Goal: Information Seeking & Learning: Check status

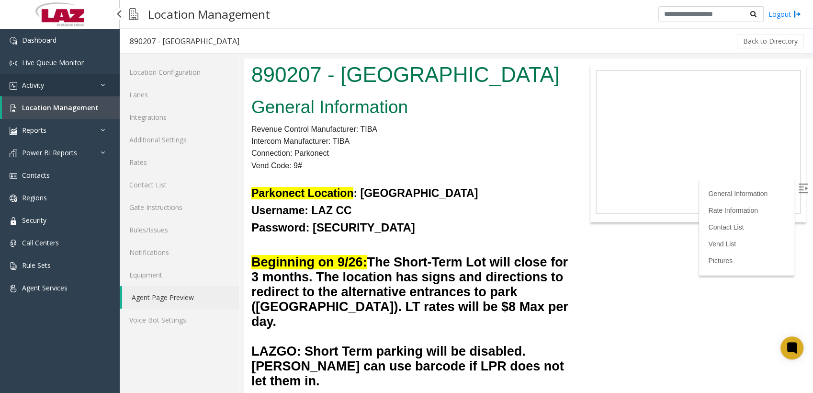
click at [42, 88] on span "Activity" at bounding box center [33, 84] width 22 height 9
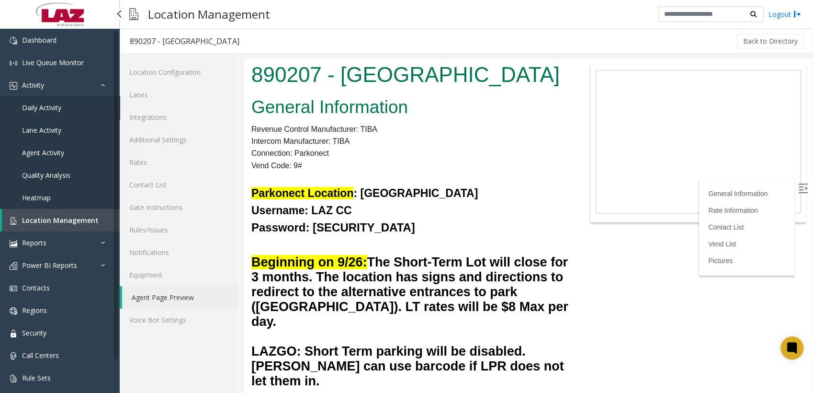
click at [44, 109] on span "Daily Activity" at bounding box center [41, 107] width 39 height 9
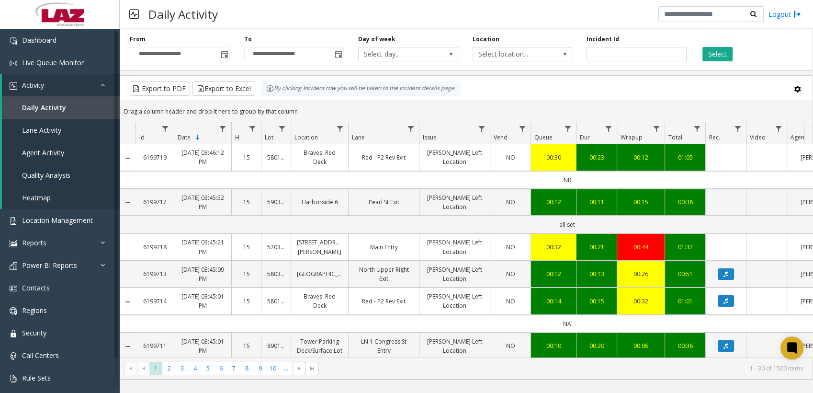
click at [223, 55] on span "Toggle popup" at bounding box center [225, 55] width 8 height 8
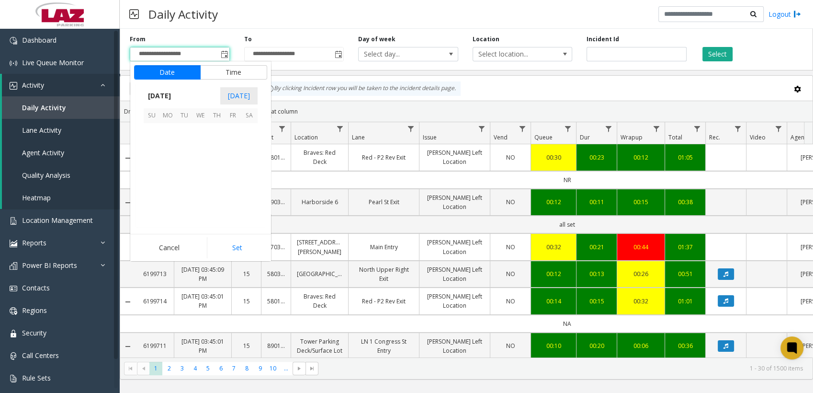
scroll to position [171927, 0]
click at [199, 134] on span "1" at bounding box center [200, 131] width 16 height 16
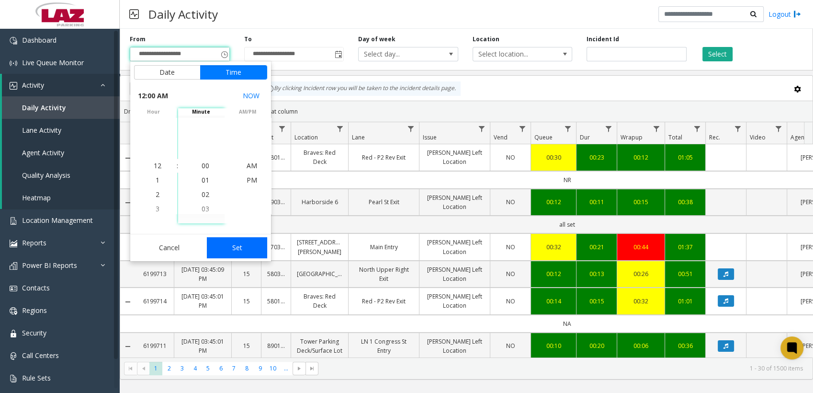
click at [230, 246] on button "Set" at bounding box center [237, 247] width 60 height 21
type input "**********"
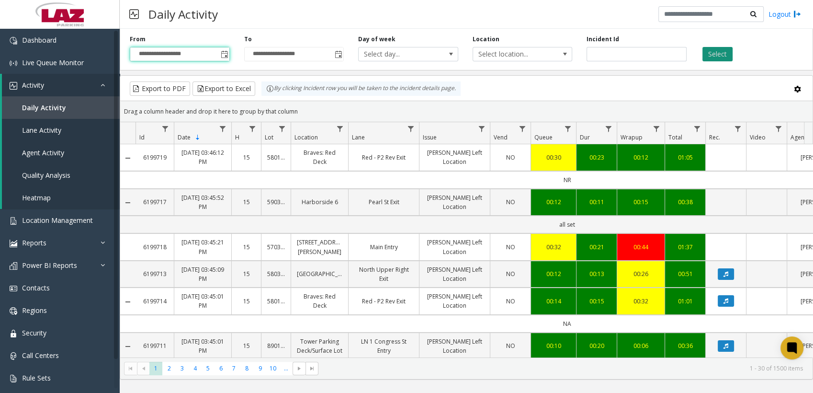
click at [722, 55] on button "Select" at bounding box center [717, 54] width 30 height 14
click at [546, 58] on span "Select location..." at bounding box center [512, 53] width 79 height 13
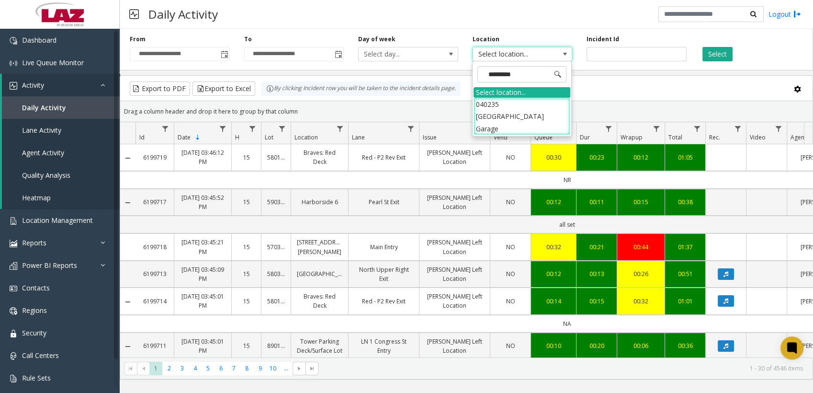
type input "**********"
click at [520, 109] on li "040235 [GEOGRAPHIC_DATA] Garage" at bounding box center [521, 116] width 97 height 37
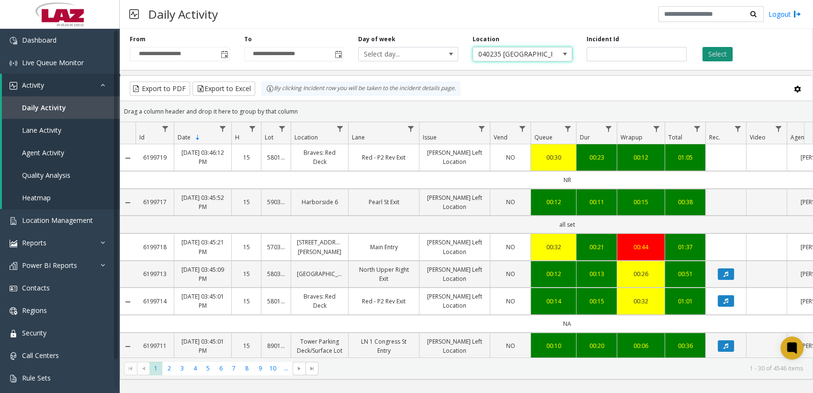
click at [722, 51] on button "Select" at bounding box center [717, 54] width 30 height 14
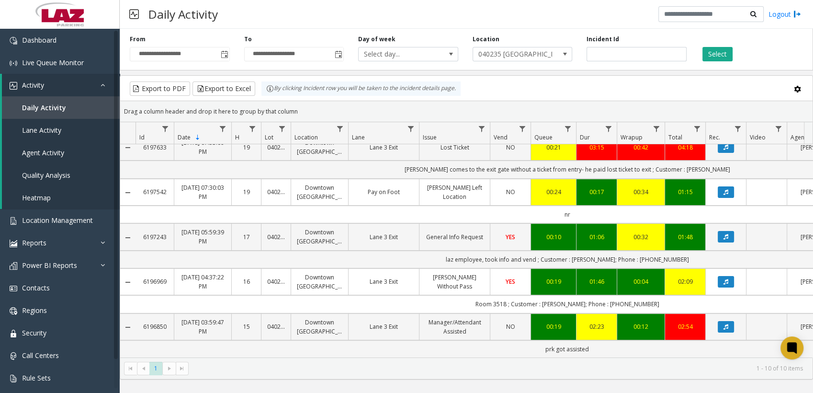
click at [458, 7] on div "Daily Activity Logout" at bounding box center [466, 14] width 693 height 29
